Goal: Task Accomplishment & Management: Manage account settings

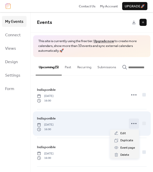
click at [132, 124] on icon at bounding box center [133, 124] width 8 height 8
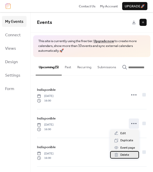
click at [126, 157] on span "Delete" at bounding box center [124, 155] width 9 height 5
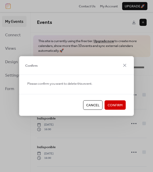
click at [113, 105] on span "Confirm" at bounding box center [114, 105] width 15 height 5
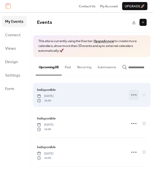
click at [133, 95] on circle at bounding box center [133, 95] width 1 height 1
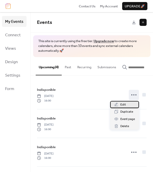
click at [125, 105] on div "Edit" at bounding box center [124, 104] width 29 height 7
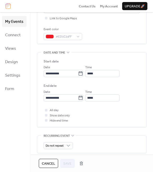
scroll to position [119, 0]
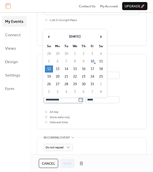
click at [82, 101] on icon at bounding box center [81, 100] width 4 height 4
click at [78, 101] on input "**********" at bounding box center [60, 99] width 34 height 7
click at [84, 85] on td "30" at bounding box center [83, 84] width 8 height 7
type input "**********"
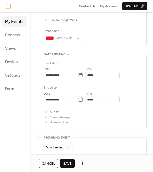
click at [67, 164] on span "Save" at bounding box center [67, 163] width 8 height 5
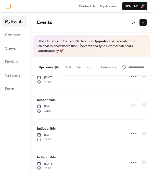
scroll to position [28, 0]
